Goal: Transaction & Acquisition: Subscribe to service/newsletter

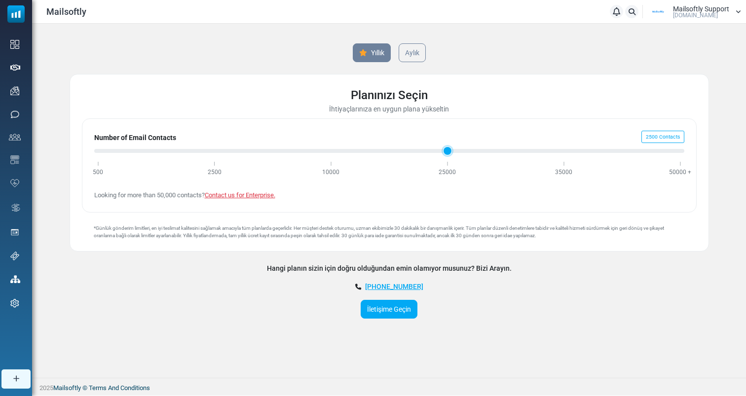
drag, startPoint x: 105, startPoint y: 150, endPoint x: 186, endPoint y: 156, distance: 81.5
click at [186, 156] on input "Number of Email Contacts" at bounding box center [389, 151] width 590 height 12
click at [329, 154] on input "Number of Email Contacts" at bounding box center [389, 151] width 590 height 12
click at [424, 148] on input "Number of Email Contacts" at bounding box center [389, 151] width 590 height 12
click at [568, 153] on input "Number of Email Contacts" at bounding box center [389, 151] width 590 height 12
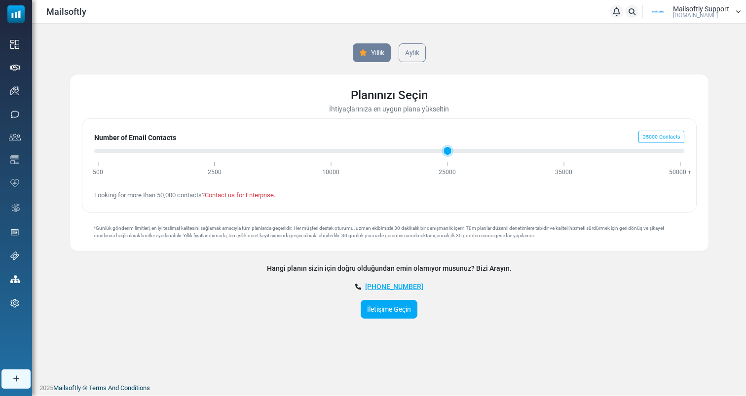
click at [449, 155] on input "Number of Email Contacts" at bounding box center [389, 151] width 590 height 12
click at [331, 154] on input "Number of Email Contacts" at bounding box center [389, 151] width 590 height 12
click at [449, 150] on input "Number of Email Contacts" at bounding box center [389, 151] width 590 height 12
click at [564, 156] on input "Number of Email Contacts" at bounding box center [389, 151] width 590 height 12
click at [679, 153] on input "Number of Email Contacts" at bounding box center [389, 151] width 590 height 12
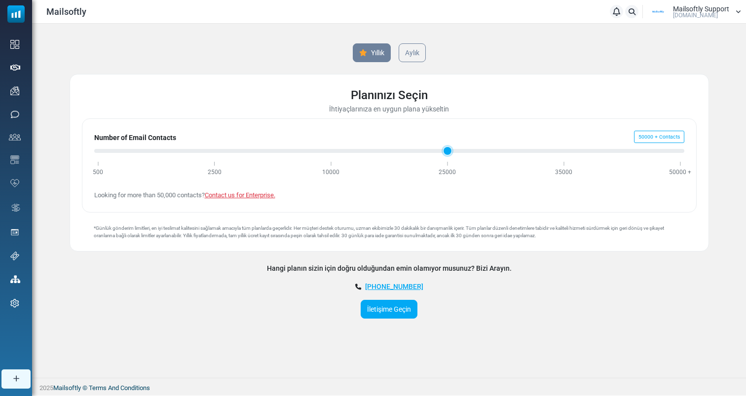
click at [214, 154] on input "Number of Email Contacts" at bounding box center [389, 151] width 590 height 12
type input "*"
click at [330, 151] on input "Number of Email Contacts" at bounding box center [389, 151] width 590 height 12
click at [414, 45] on link "Aylık" at bounding box center [411, 53] width 29 height 20
